Goal: Information Seeking & Learning: Learn about a topic

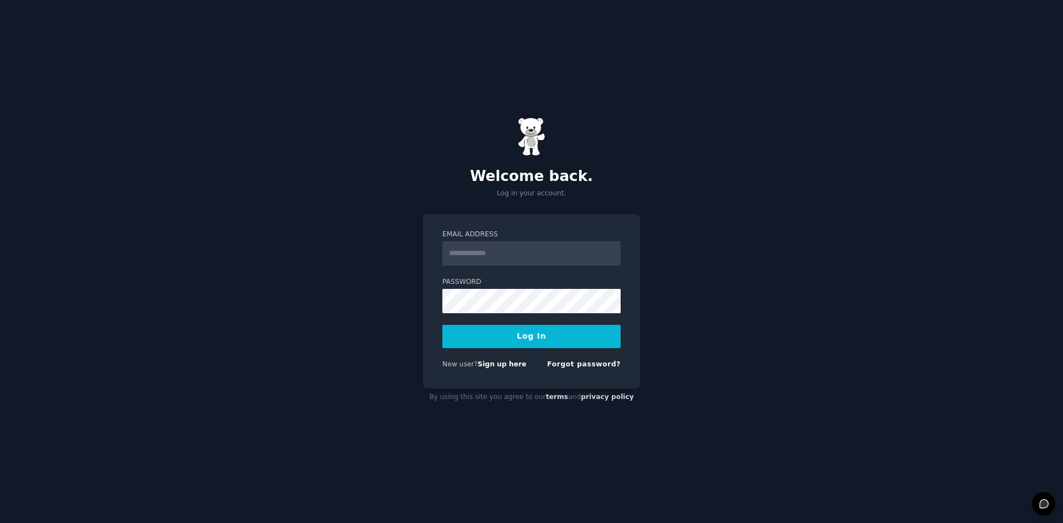
click at [561, 258] on input "Email Address" at bounding box center [531, 253] width 178 height 24
type input "**********"
click at [536, 337] on button "Log In" at bounding box center [531, 336] width 178 height 23
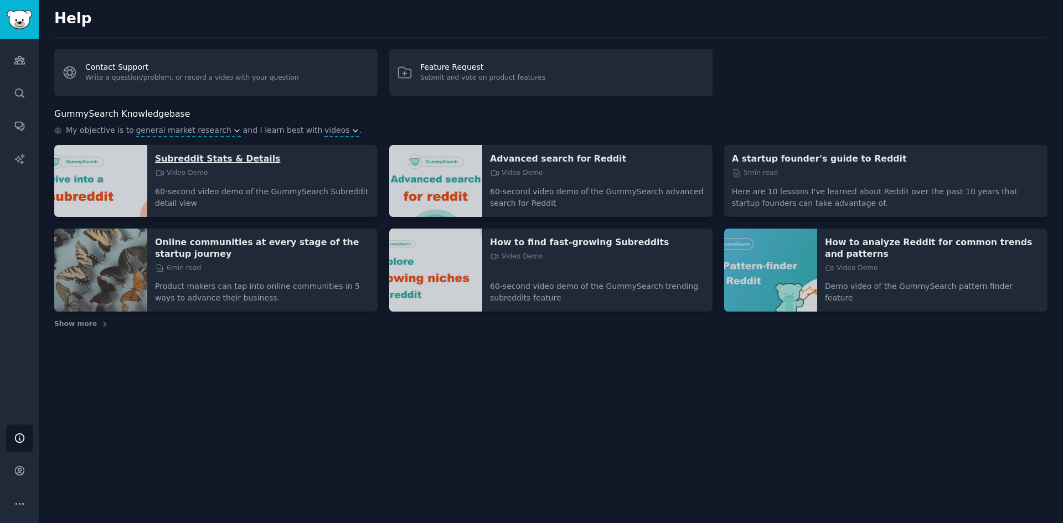
click at [213, 159] on p "Subreddit Stats & Details" at bounding box center [262, 159] width 215 height 12
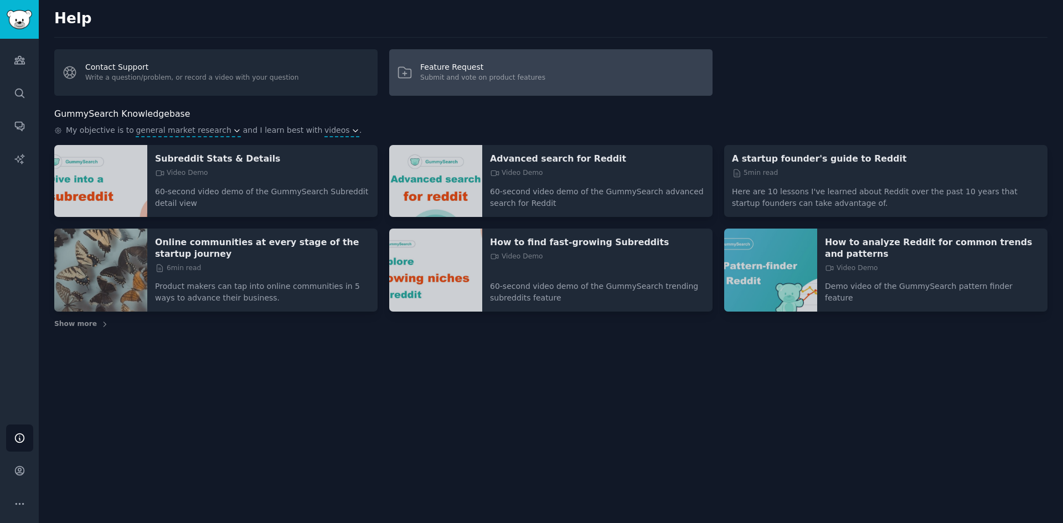
click at [514, 76] on div "Submit and vote on product features" at bounding box center [482, 78] width 125 height 10
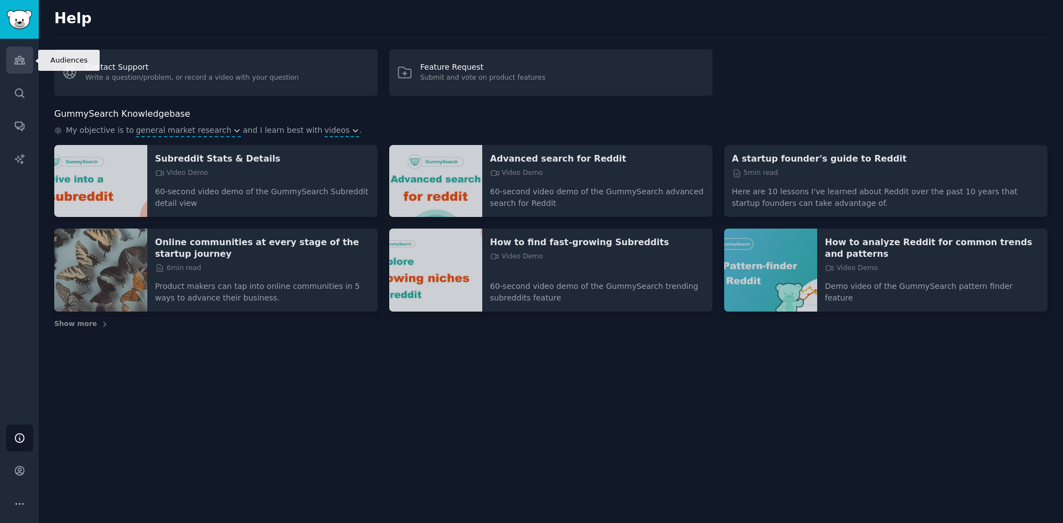
click at [20, 61] on icon "Sidebar" at bounding box center [19, 60] width 10 height 8
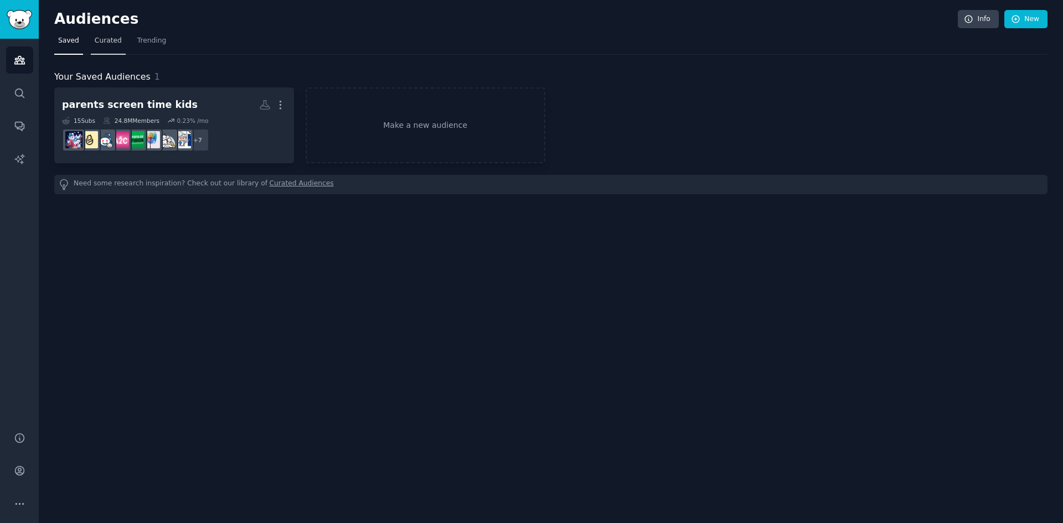
click at [104, 40] on span "Curated" at bounding box center [108, 41] width 27 height 10
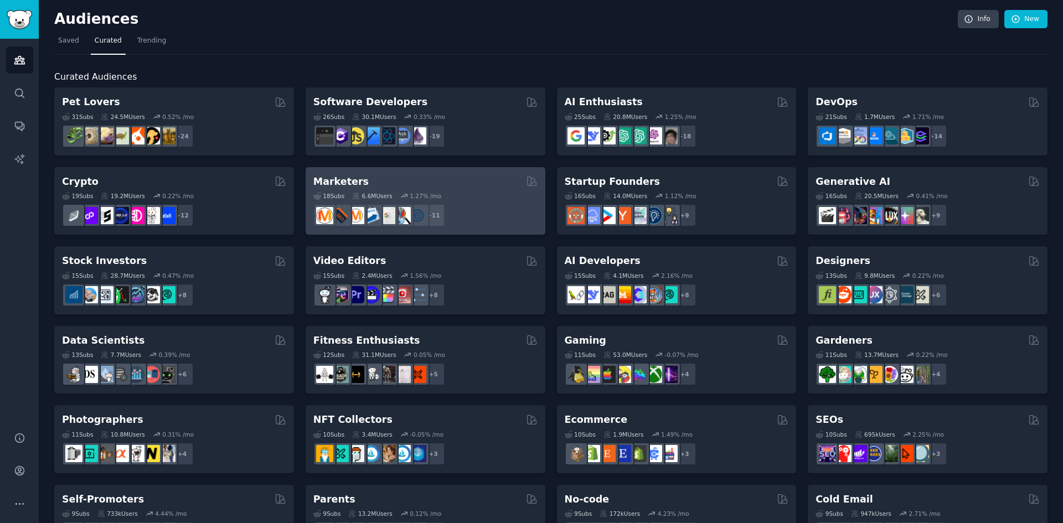
click at [446, 195] on div "18 Sub s 6.6M Users 1.27 % /mo" at bounding box center [425, 196] width 224 height 8
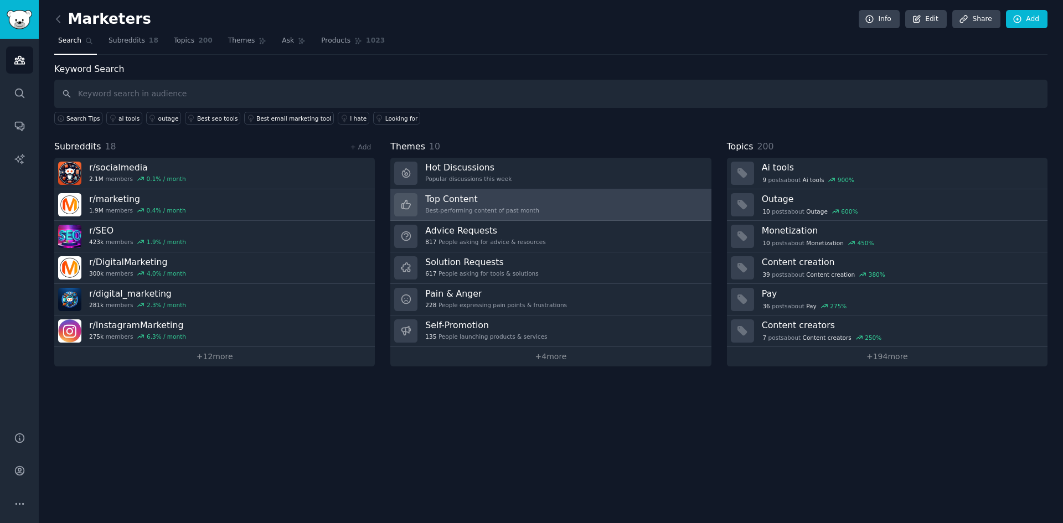
click at [568, 210] on link "Top Content Best-performing content of past month" at bounding box center [550, 205] width 320 height 32
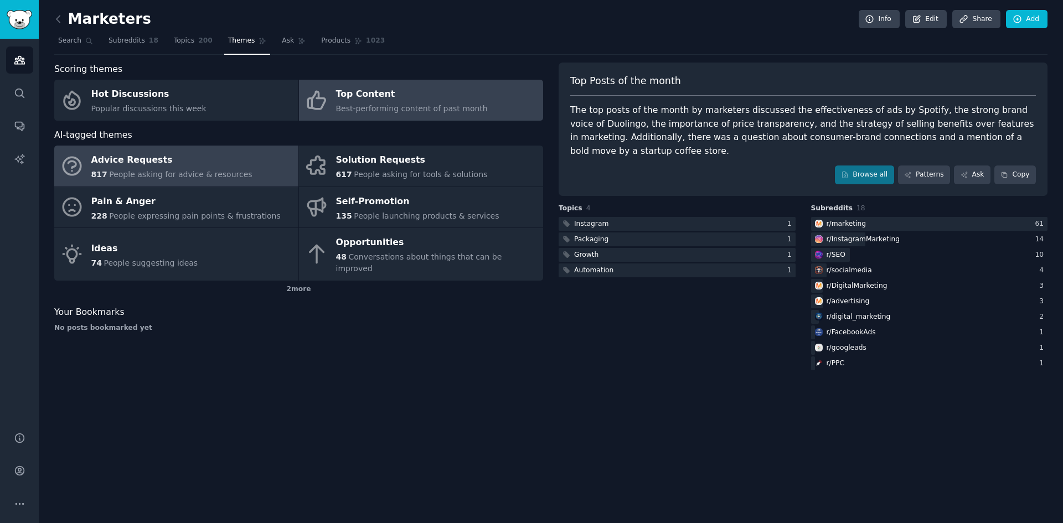
click at [212, 166] on div "Advice Requests" at bounding box center [171, 161] width 161 height 18
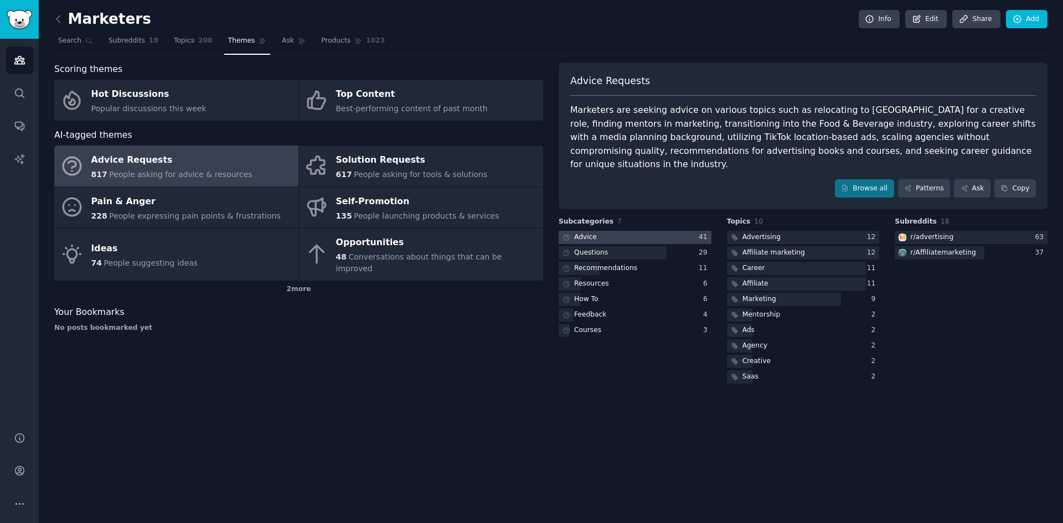
click at [603, 231] on div at bounding box center [634, 238] width 153 height 14
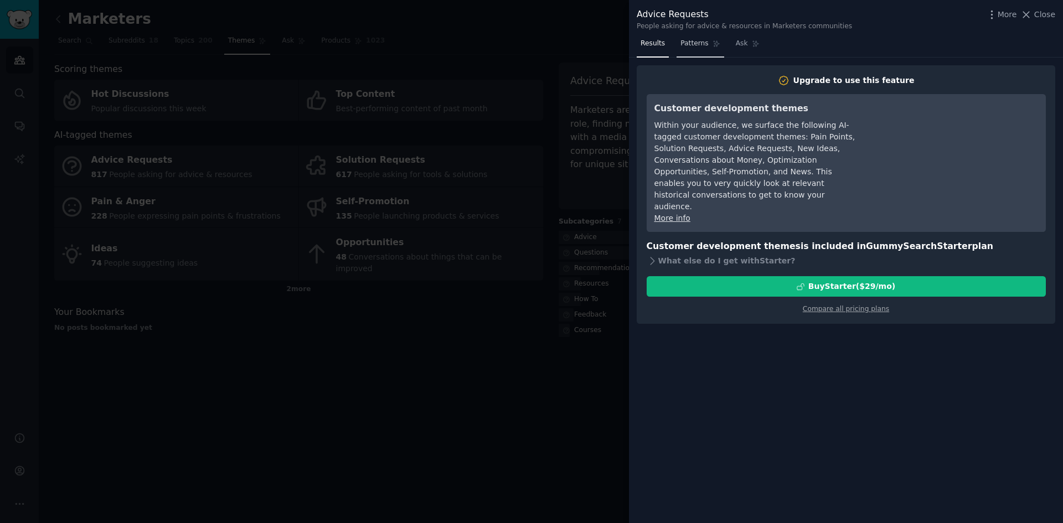
click at [692, 46] on span "Patterns" at bounding box center [694, 44] width 28 height 10
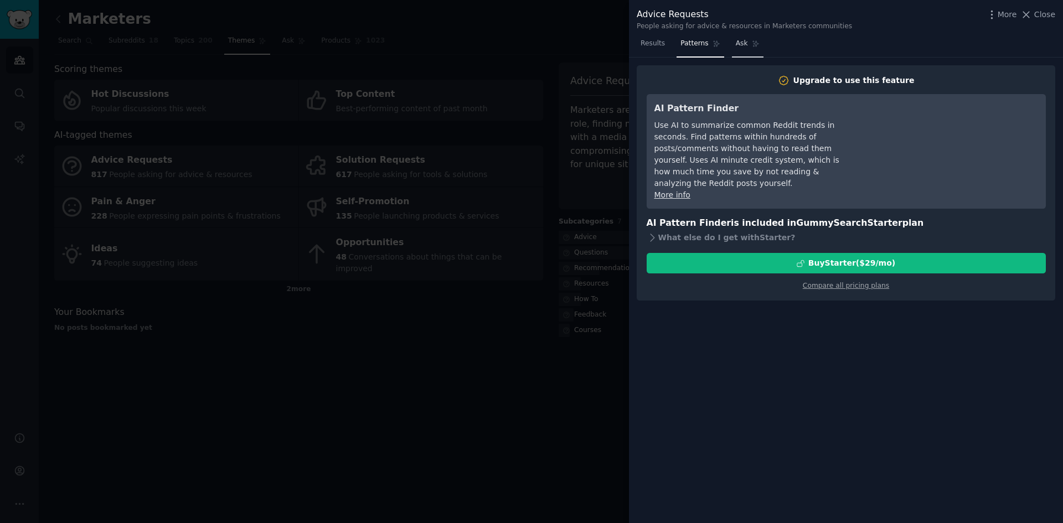
click at [751, 50] on link "Ask" at bounding box center [748, 46] width 32 height 23
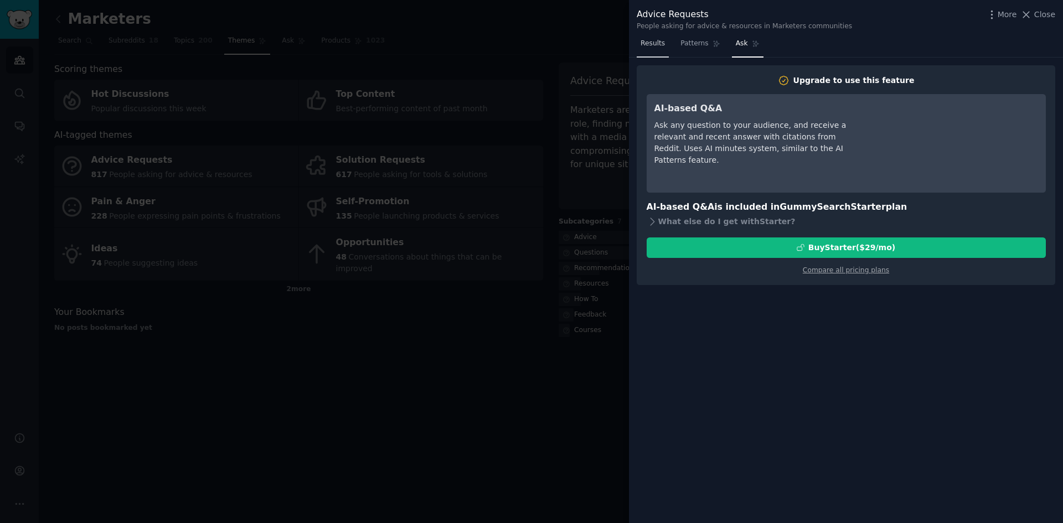
click at [643, 48] on span "Results" at bounding box center [652, 44] width 24 height 10
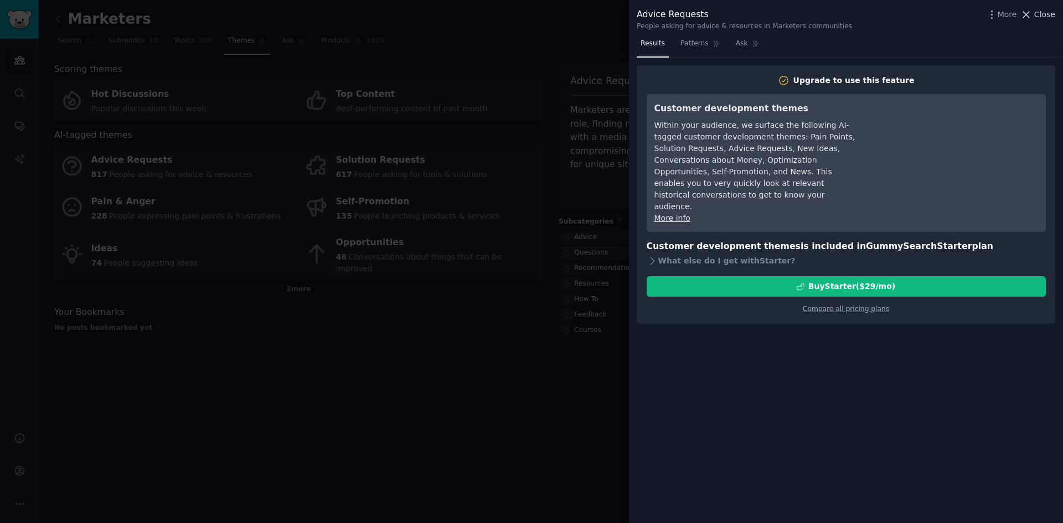
click at [1029, 15] on icon at bounding box center [1026, 15] width 6 height 6
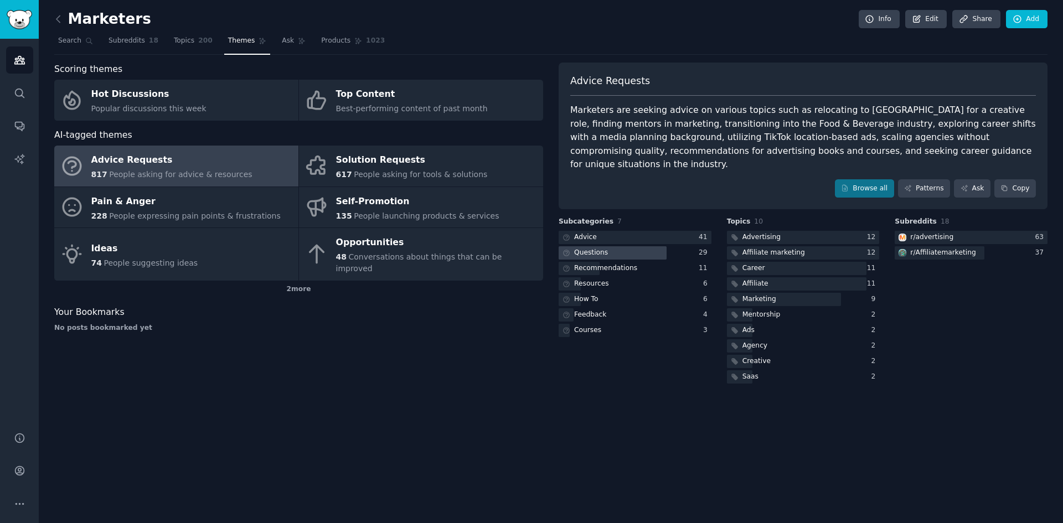
click at [609, 246] on div at bounding box center [612, 253] width 108 height 14
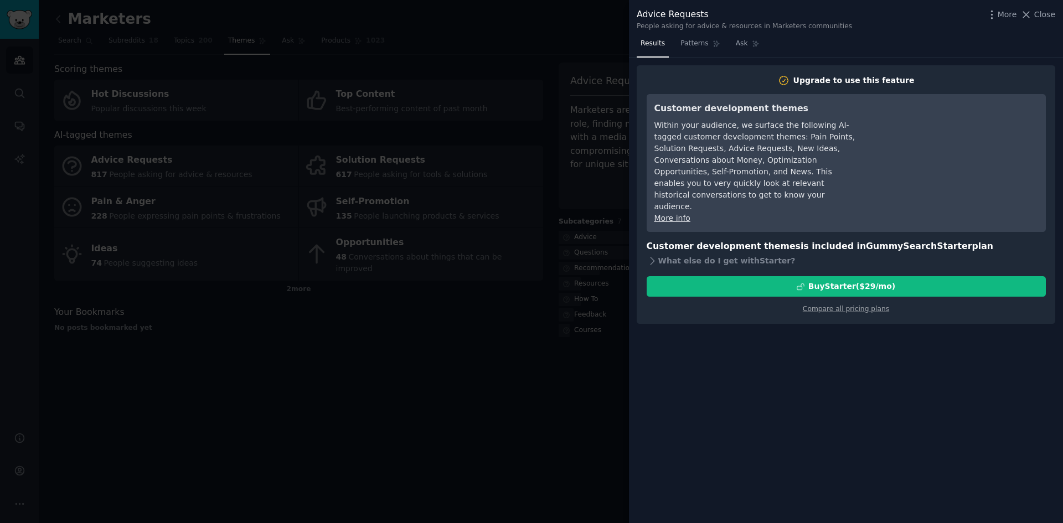
click at [676, 214] on link "More info" at bounding box center [672, 218] width 36 height 9
click at [557, 349] on div at bounding box center [531, 261] width 1063 height 523
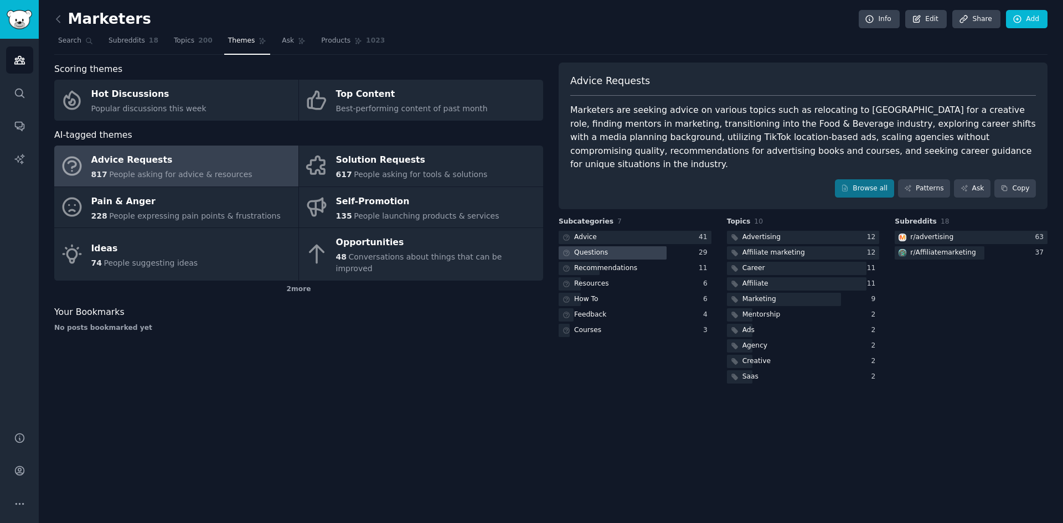
click at [615, 246] on div at bounding box center [612, 253] width 108 height 14
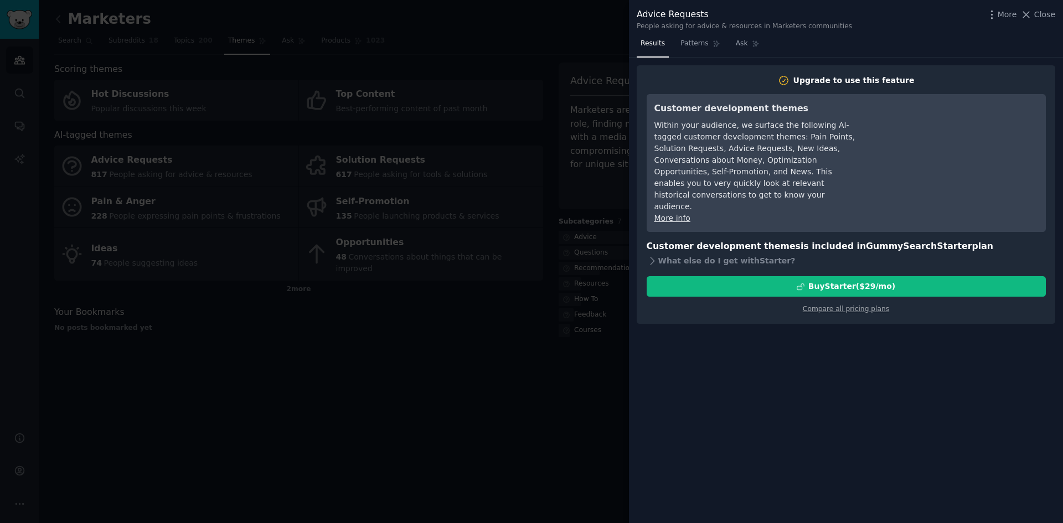
click at [525, 324] on div at bounding box center [531, 261] width 1063 height 523
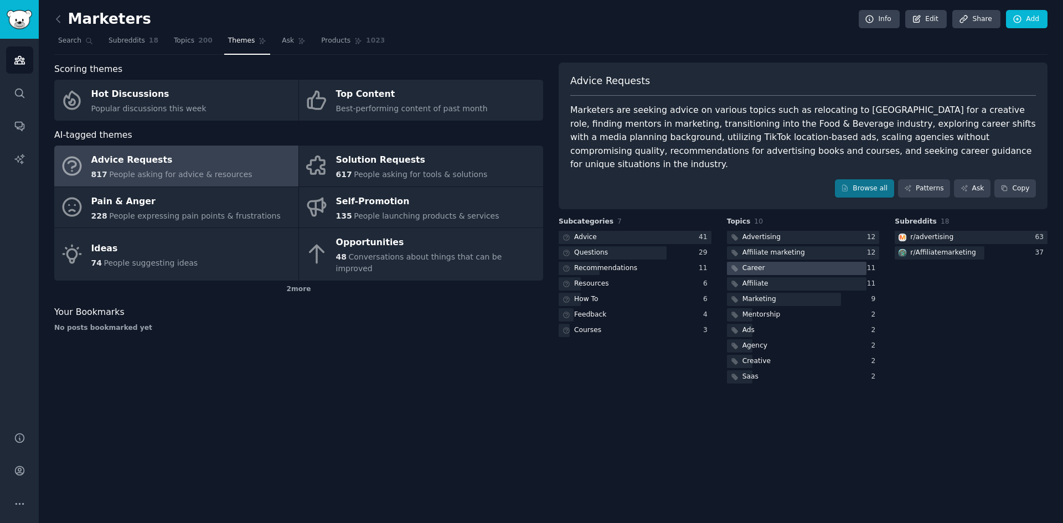
click at [763, 262] on div "Career" at bounding box center [747, 269] width 40 height 14
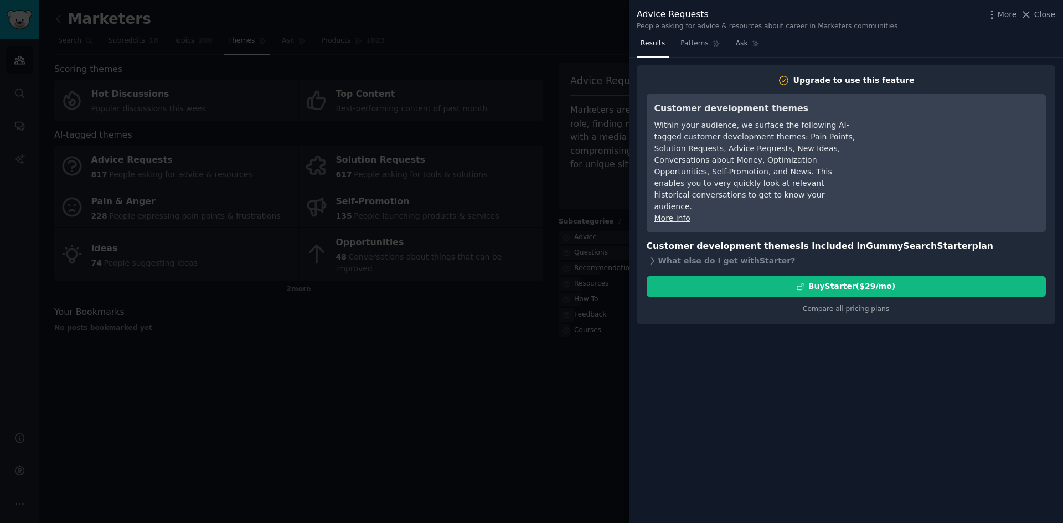
click at [488, 323] on div at bounding box center [531, 261] width 1063 height 523
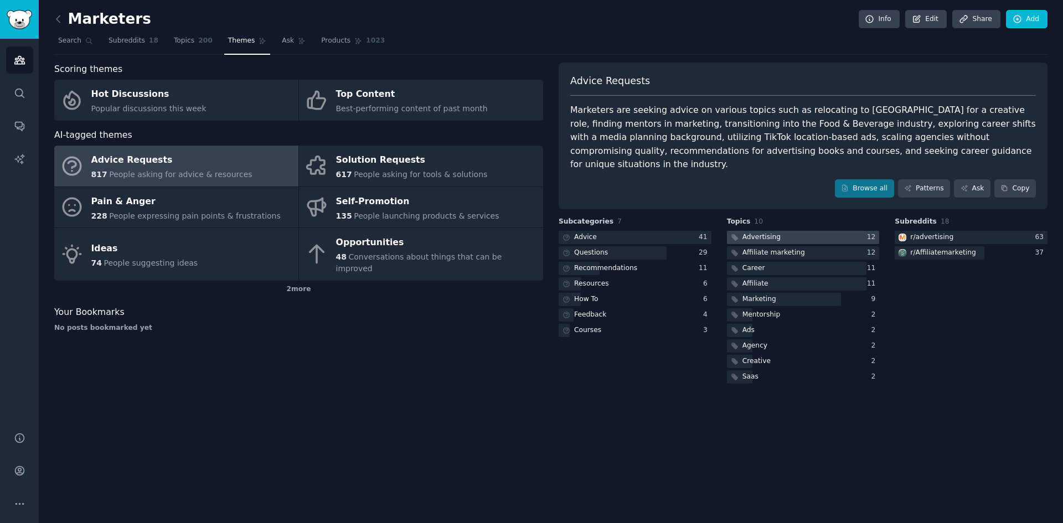
click at [759, 232] on div "Advertising" at bounding box center [761, 237] width 38 height 10
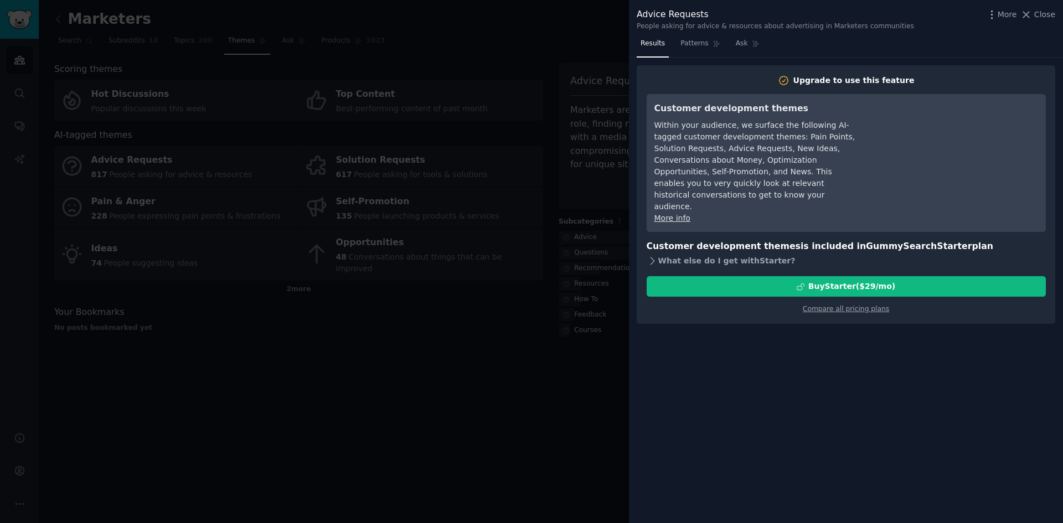
click at [670, 253] on div "What else do I get with Starter ?" at bounding box center [845, 260] width 399 height 15
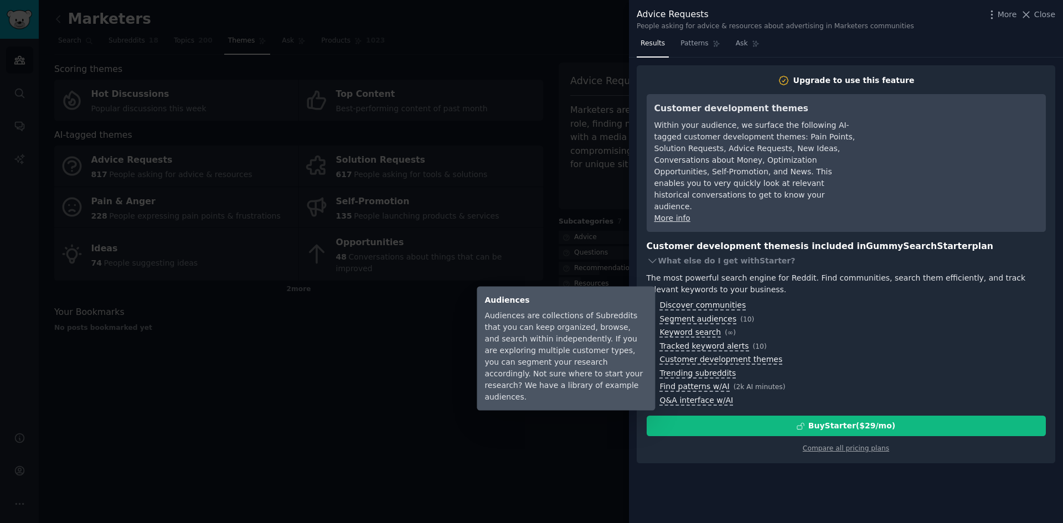
click at [683, 314] on span "Segment audiences" at bounding box center [697, 319] width 77 height 10
drag, startPoint x: 482, startPoint y: 324, endPoint x: 492, endPoint y: 320, distance: 10.5
click at [484, 323] on div "Audiences Audiences are collections of Subreddits that you can keep organized, …" at bounding box center [566, 349] width 178 height 124
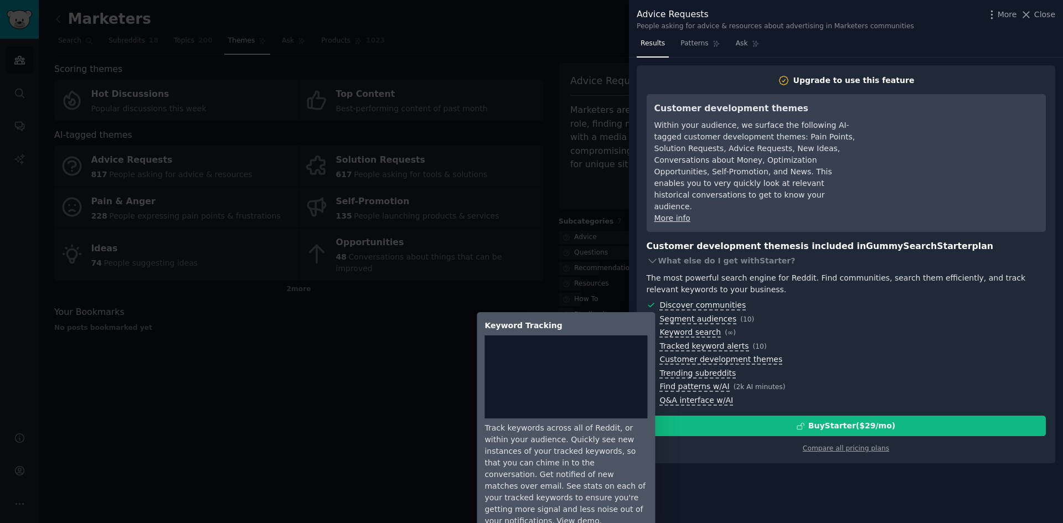
click at [702, 342] on span "Tracked keyword alerts" at bounding box center [703, 347] width 89 height 10
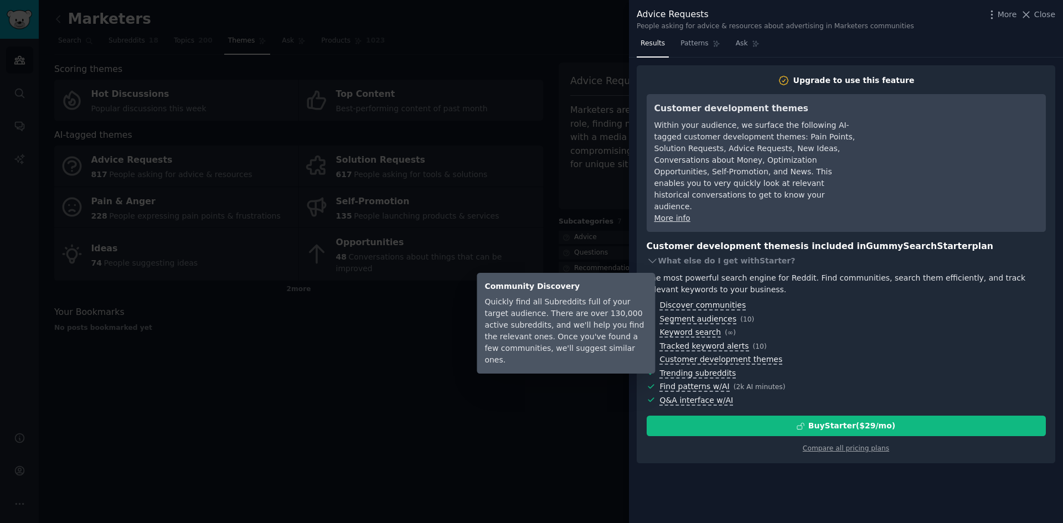
click at [691, 301] on span "Discover communities" at bounding box center [702, 306] width 86 height 10
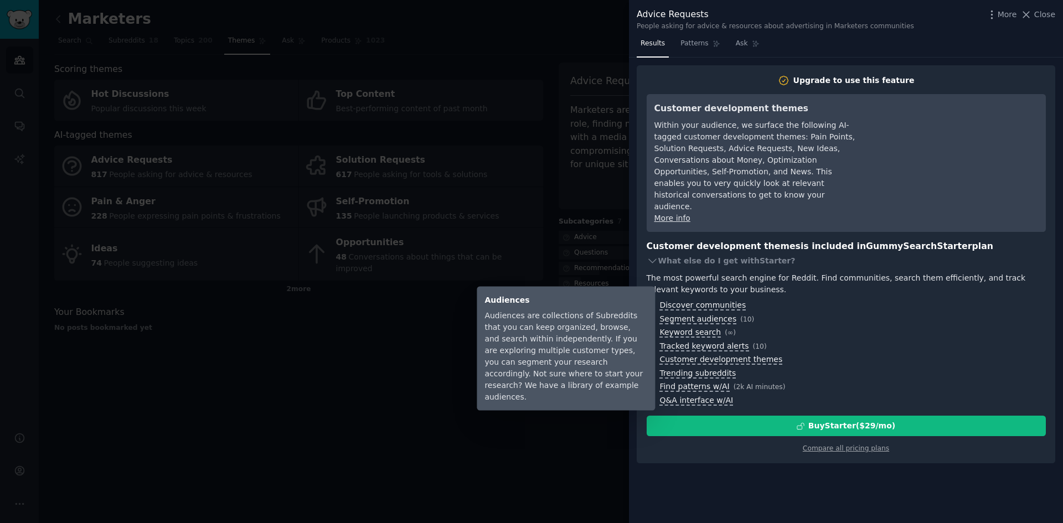
click at [687, 314] on span "Segment audiences" at bounding box center [697, 319] width 77 height 10
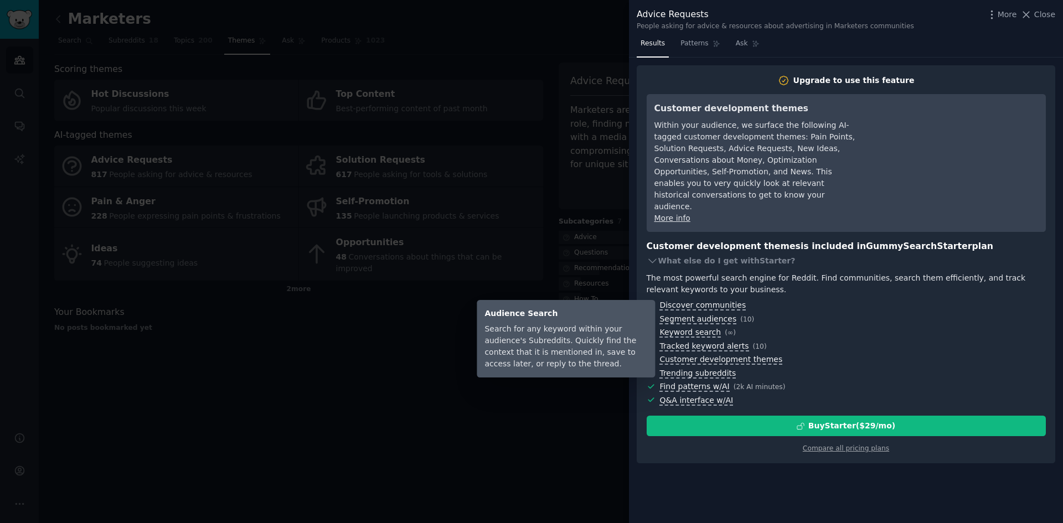
click at [689, 328] on span "Keyword search" at bounding box center [689, 333] width 61 height 10
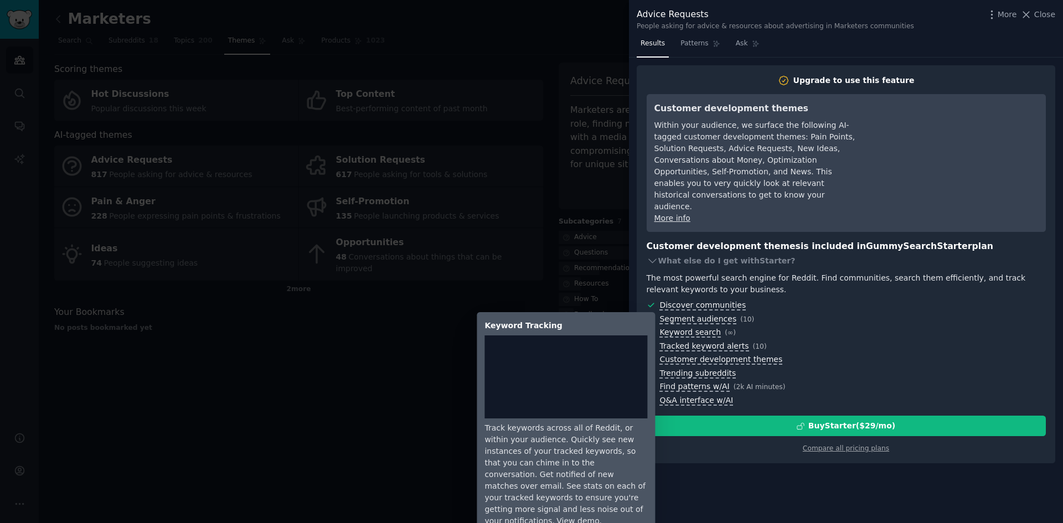
click at [691, 342] on span "Tracked keyword alerts" at bounding box center [703, 347] width 89 height 10
click at [540, 322] on div "Keyword Tracking" at bounding box center [565, 326] width 163 height 12
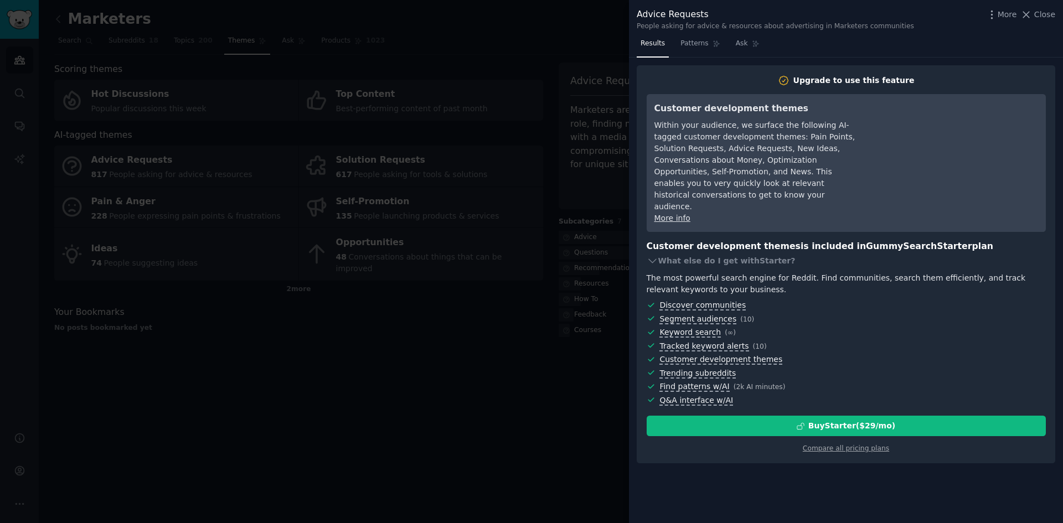
click at [534, 330] on div at bounding box center [531, 261] width 1063 height 523
